Goal: Task Accomplishment & Management: Complete application form

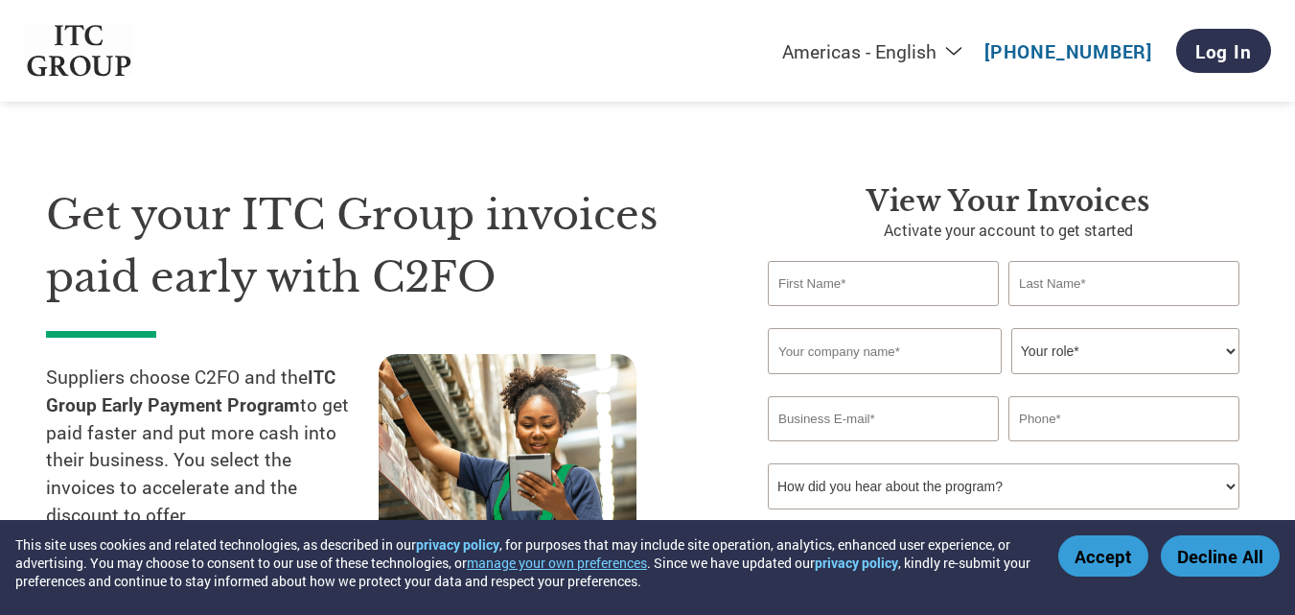
click at [857, 279] on input "text" at bounding box center [883, 283] width 231 height 45
click at [815, 285] on input "text" at bounding box center [883, 283] width 231 height 45
type input "[PERSON_NAME]"
type input "Singh"
click at [894, 346] on input "text" at bounding box center [885, 351] width 234 height 46
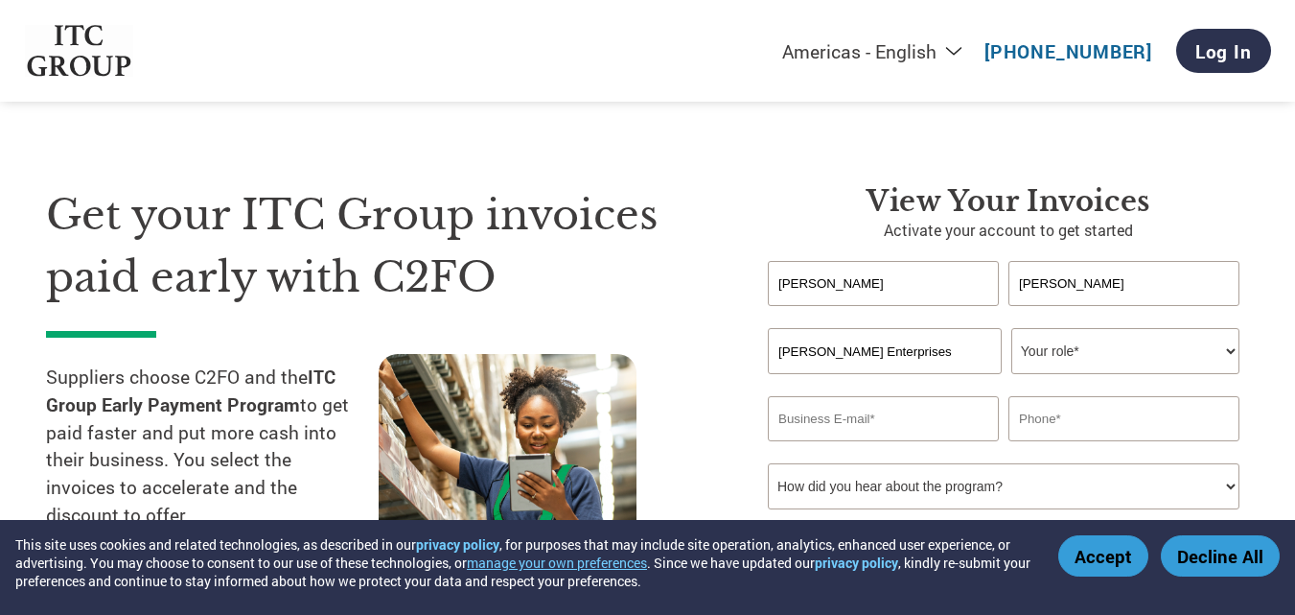
type input "Sumitra Enterprises"
click at [1152, 350] on select "Your role* CFO Controller Credit Manager Finance Director Treasurer CEO Preside…" at bounding box center [1126, 351] width 228 height 46
click at [1210, 350] on select "Your role* CFO Controller Credit Manager Finance Director Treasurer CEO Preside…" at bounding box center [1126, 351] width 228 height 46
click at [1012, 328] on select "Your role* CFO Controller Credit Manager Finance Director Treasurer CEO Preside…" at bounding box center [1126, 351] width 228 height 46
click at [1133, 346] on select "Your role* CFO Controller Credit Manager Finance Director Treasurer CEO Preside…" at bounding box center [1126, 351] width 228 height 46
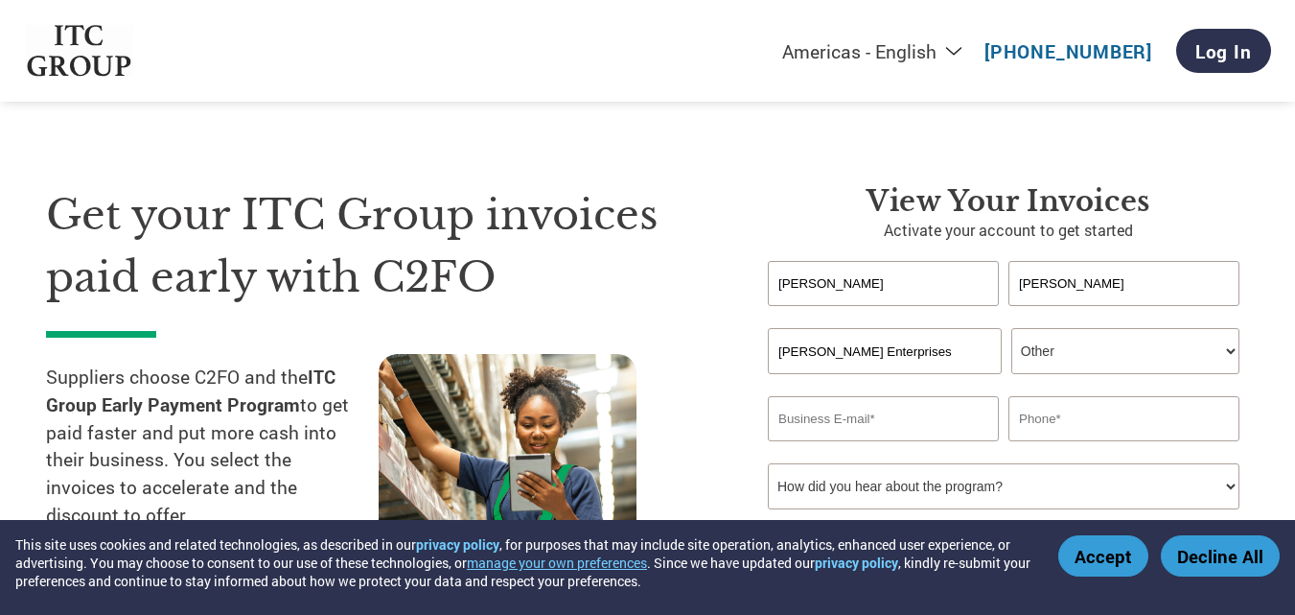
select select "OFFICE_MANAGER"
click at [1012, 328] on select "Your role* CFO Controller Credit Manager Finance Director Treasurer CEO Preside…" at bounding box center [1126, 351] width 228 height 46
click at [874, 425] on input "email" at bounding box center [883, 418] width 231 height 45
type input "sumitrasolnet@gmail.com"
click at [1108, 409] on input "text" at bounding box center [1124, 418] width 231 height 45
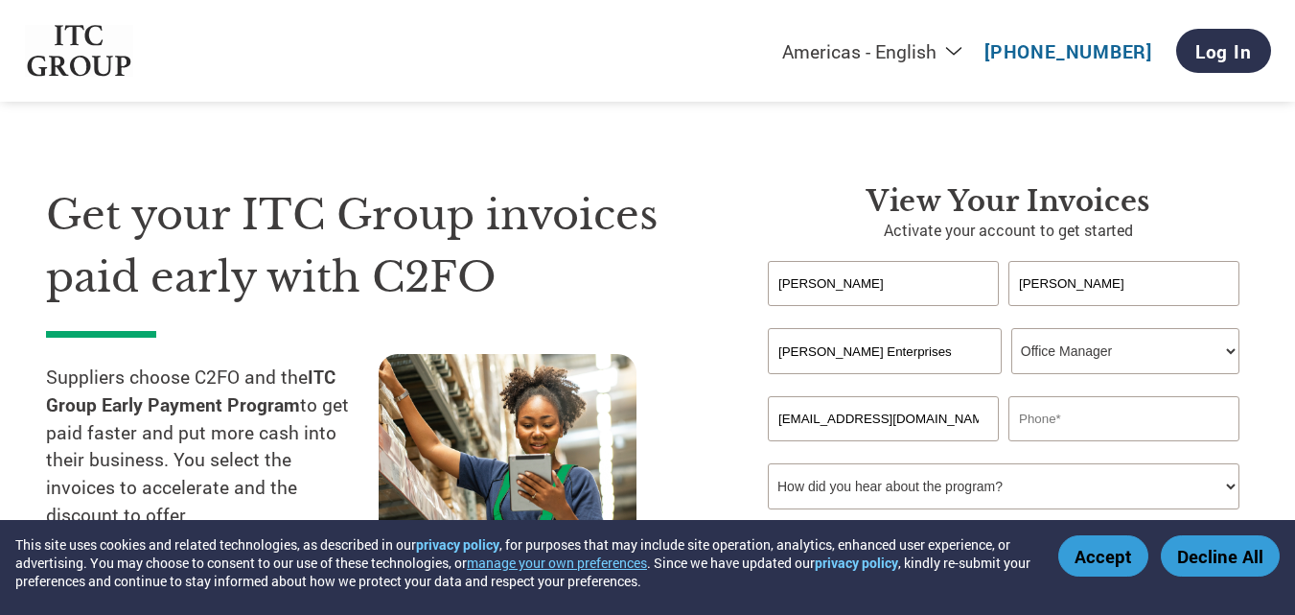
type input "9971849159"
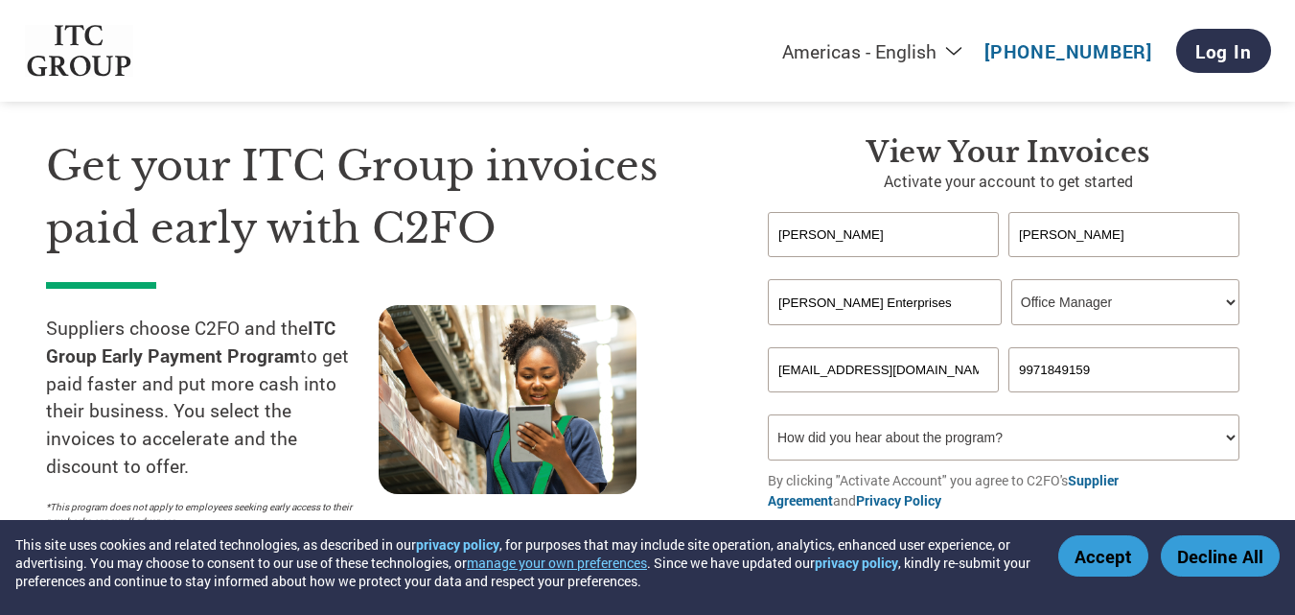
scroll to position [96, 0]
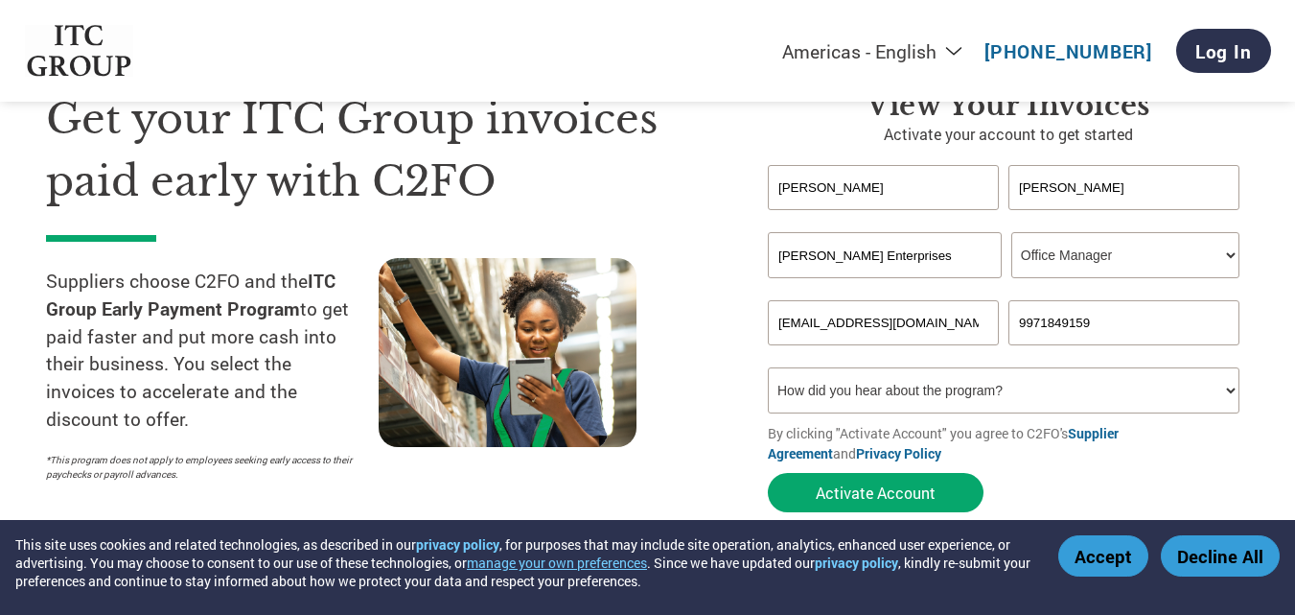
click at [1085, 396] on select "How did you hear about the program? Received a letter Email Social Media Online…" at bounding box center [1004, 390] width 472 height 46
select select "Email"
click at [768, 367] on select "How did you hear about the program? Received a letter Email Social Media Online…" at bounding box center [1004, 390] width 472 height 46
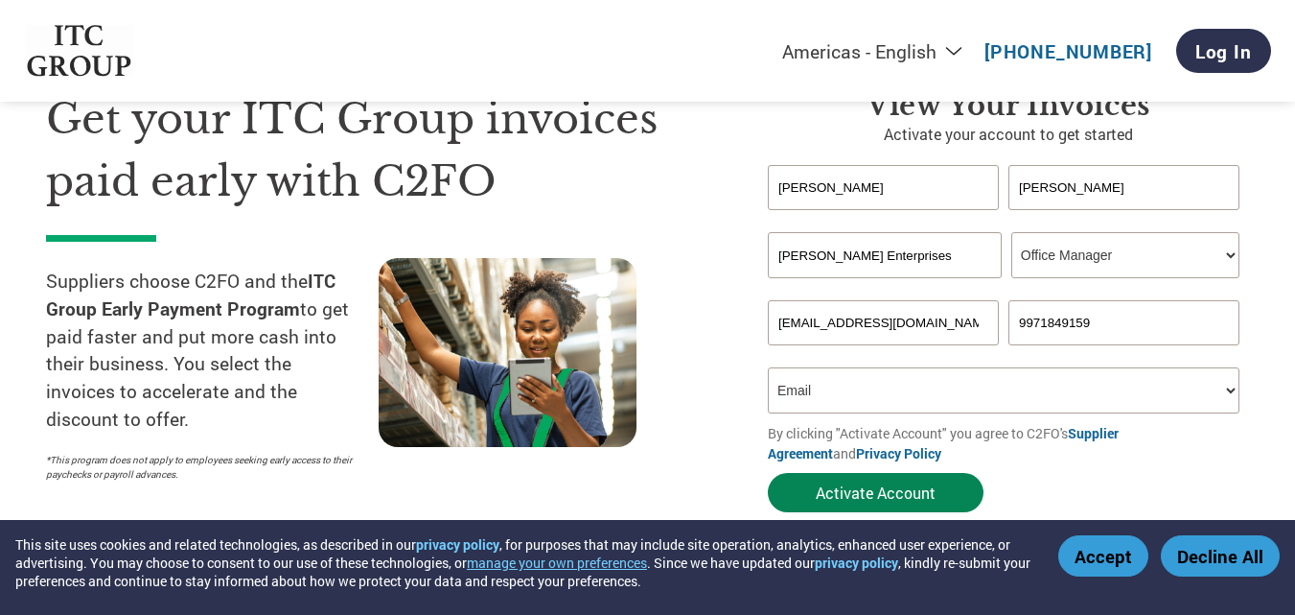
click at [840, 492] on button "Activate Account" at bounding box center [876, 492] width 216 height 39
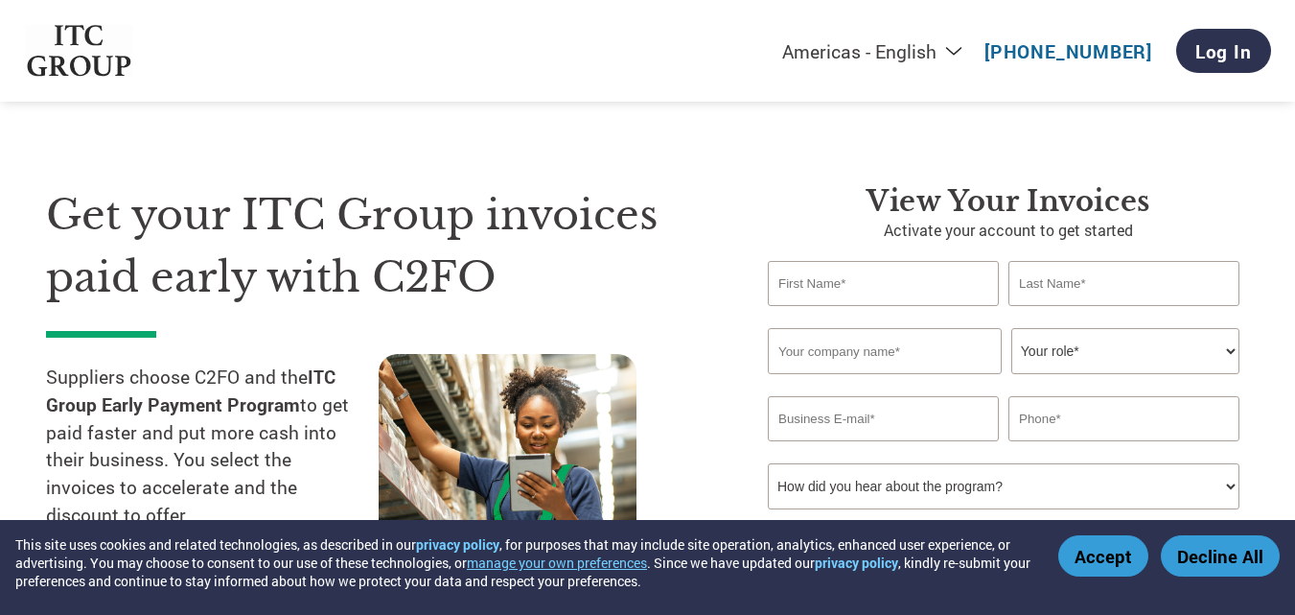
drag, startPoint x: 0, startPoint y: 0, endPoint x: 832, endPoint y: 279, distance: 877.7
click at [832, 279] on input "text" at bounding box center [883, 283] width 231 height 45
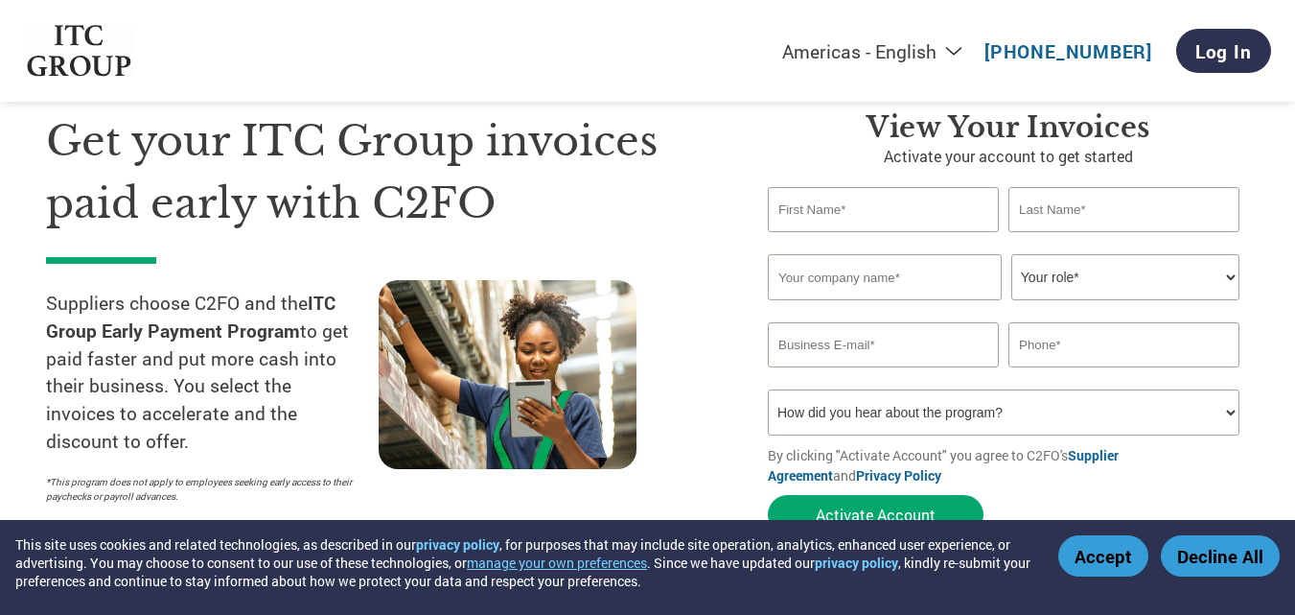
scroll to position [96, 0]
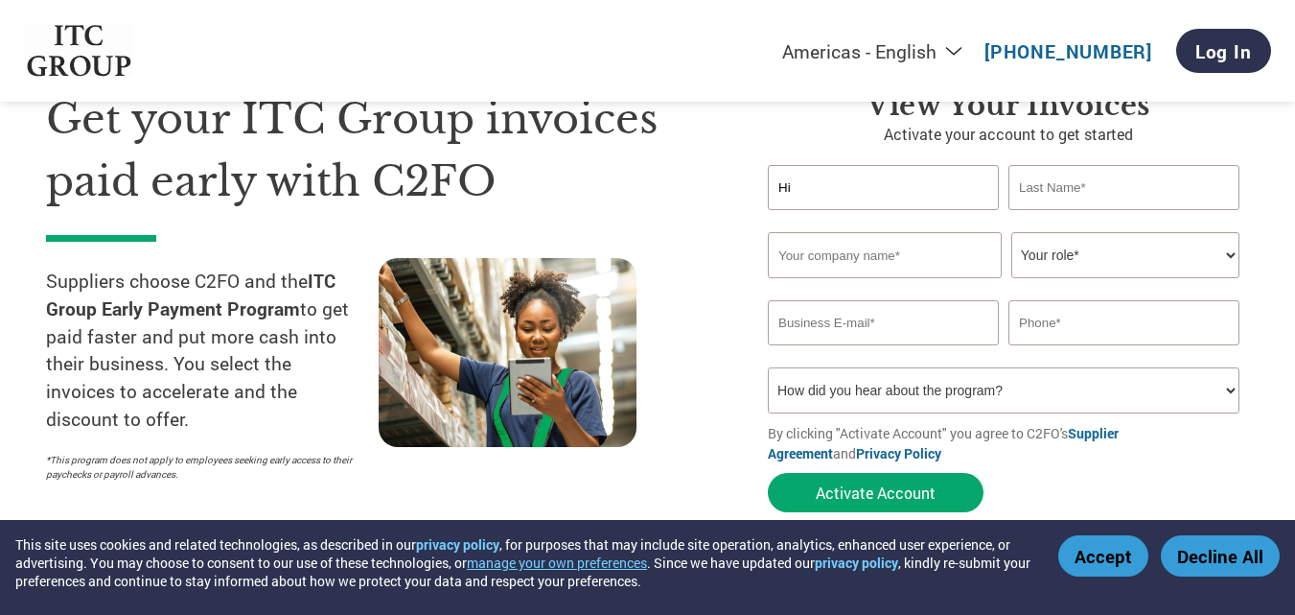
type input "H"
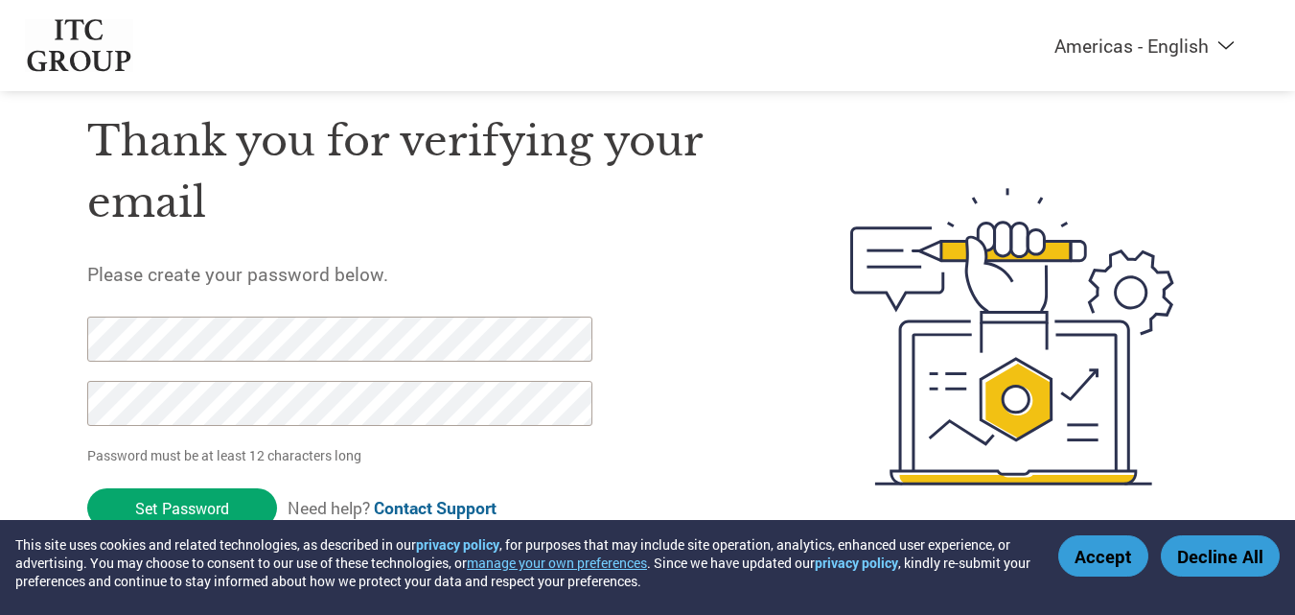
scroll to position [66, 0]
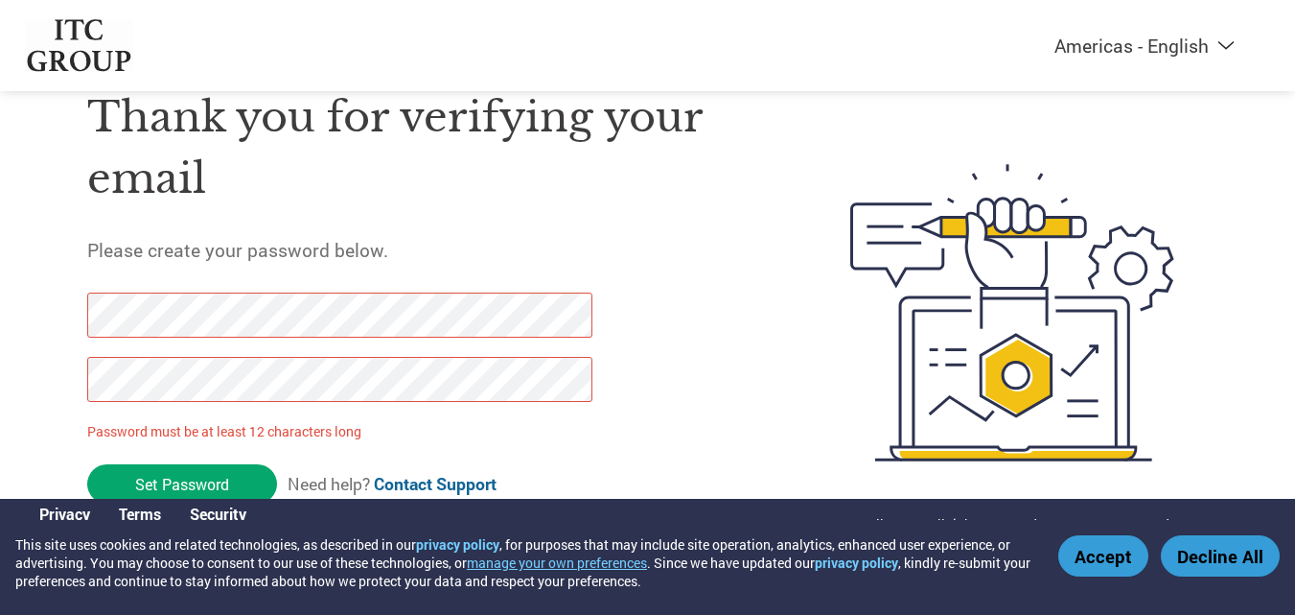
click at [421, 211] on div "Thank you for verifying your email Please create your password below. Password …" at bounding box center [423, 312] width 673 height 508
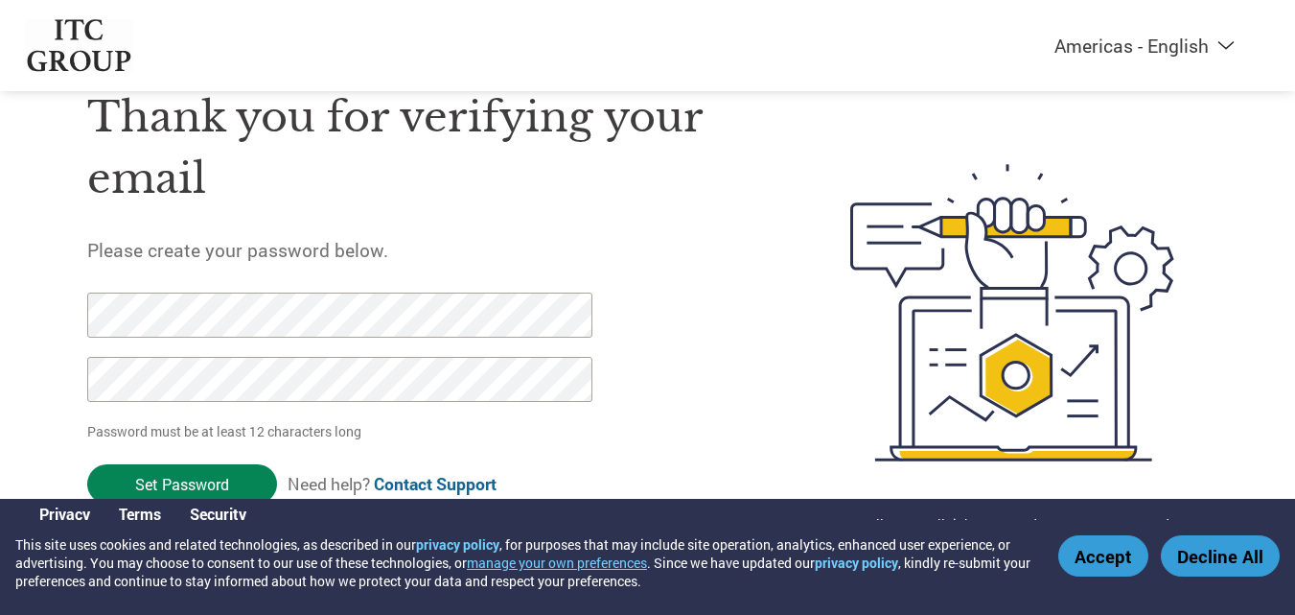
click at [208, 470] on input "Set Password" at bounding box center [182, 483] width 190 height 39
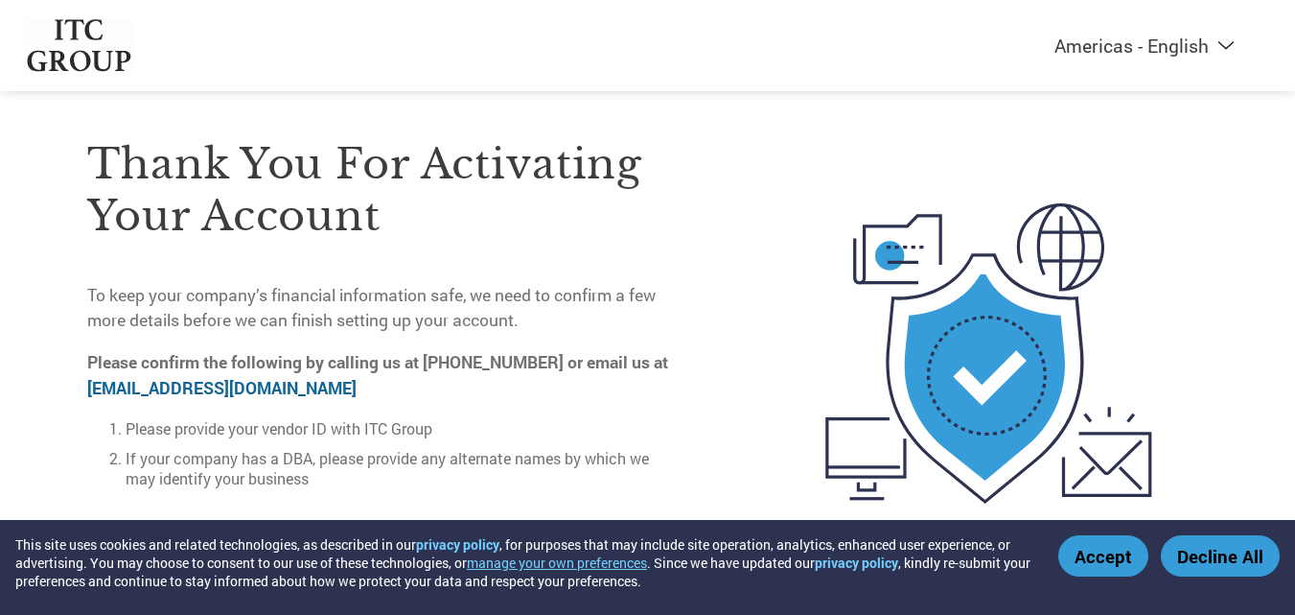
scroll to position [0, 0]
